Goal: Transaction & Acquisition: Purchase product/service

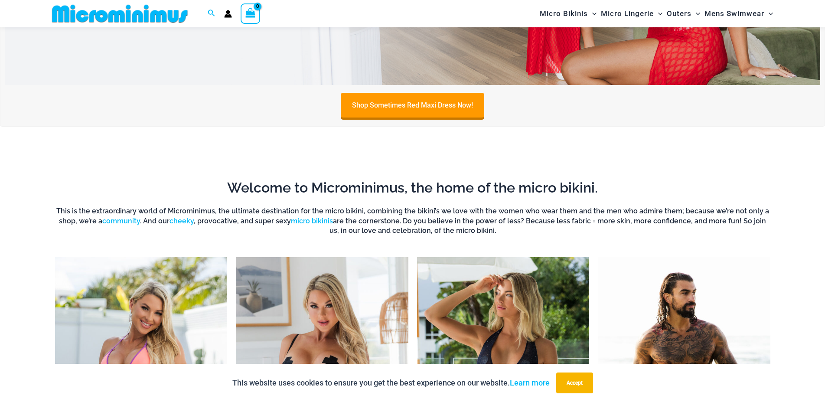
scroll to position [744, 0]
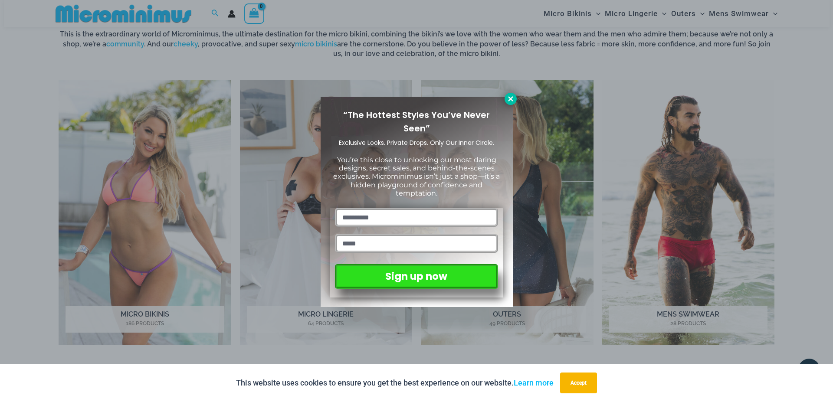
click at [508, 98] on icon at bounding box center [511, 99] width 8 height 8
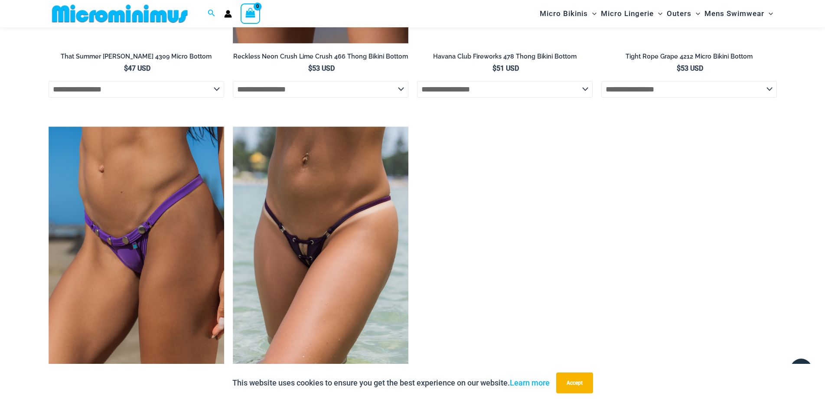
scroll to position [2905, 0]
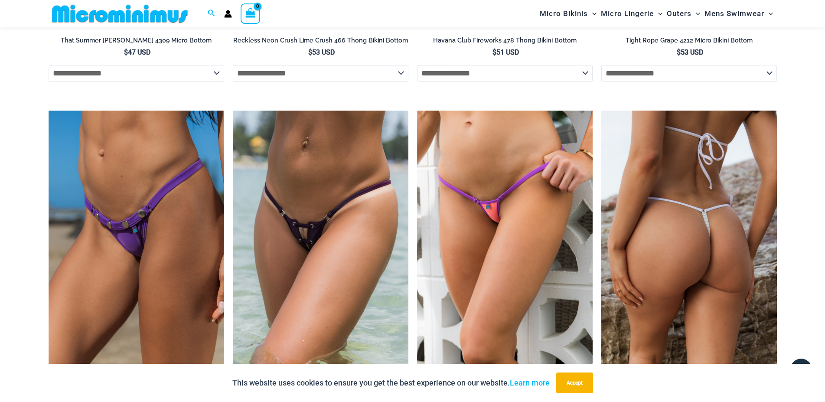
click at [688, 223] on img at bounding box center [690, 243] width 176 height 264
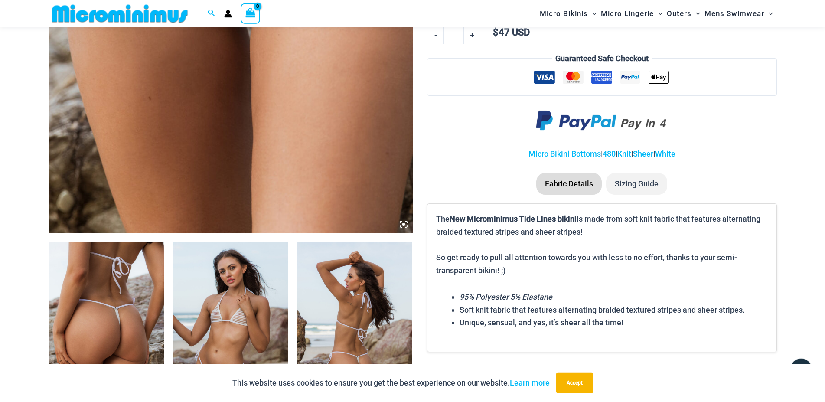
scroll to position [258, 0]
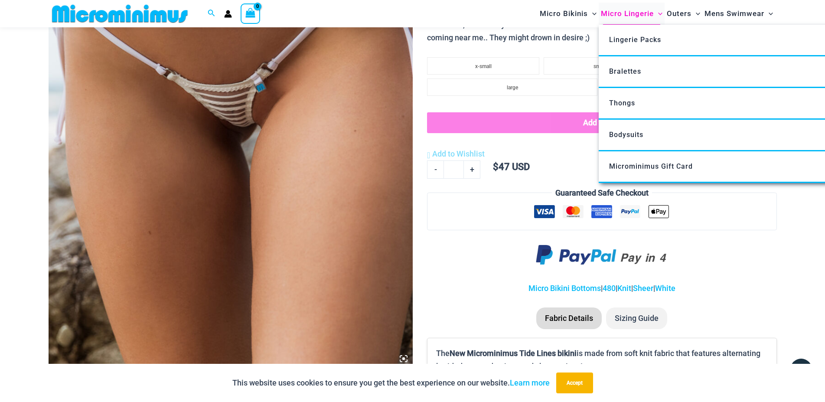
click at [629, 12] on span "Micro Lingerie" at bounding box center [627, 14] width 53 height 22
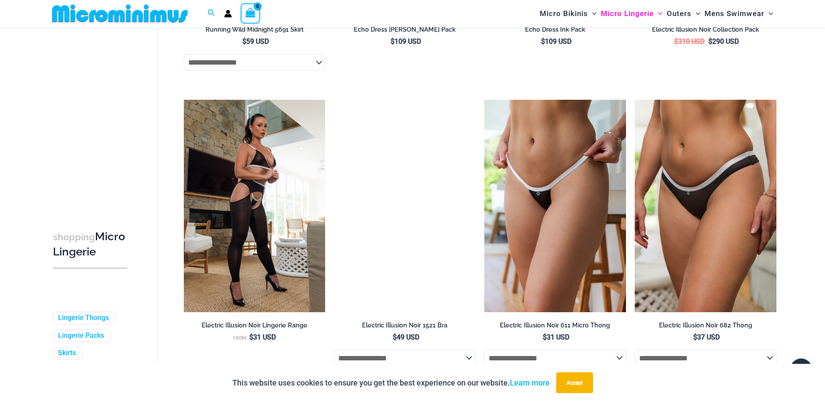
scroll to position [1520, 0]
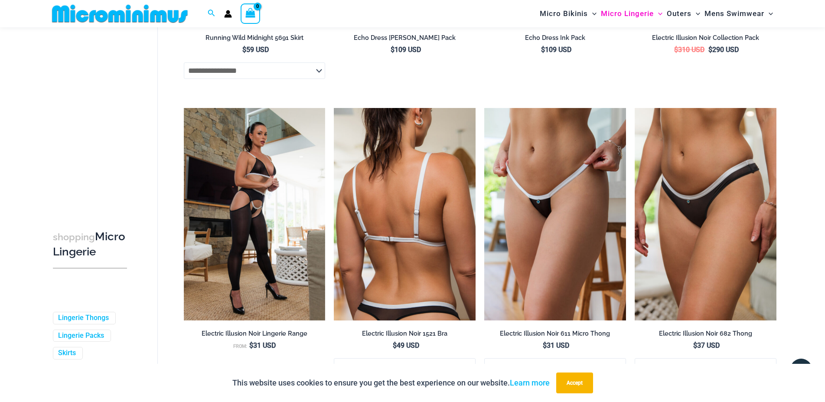
click at [408, 229] on img at bounding box center [405, 214] width 142 height 213
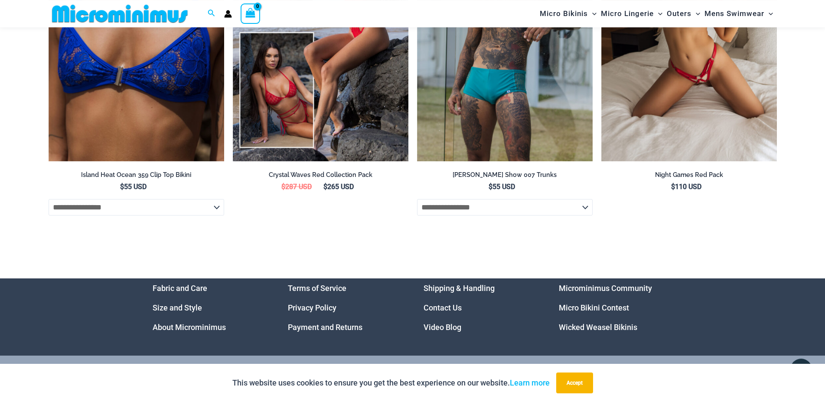
scroll to position [3133, 0]
